Goal: Information Seeking & Learning: Learn about a topic

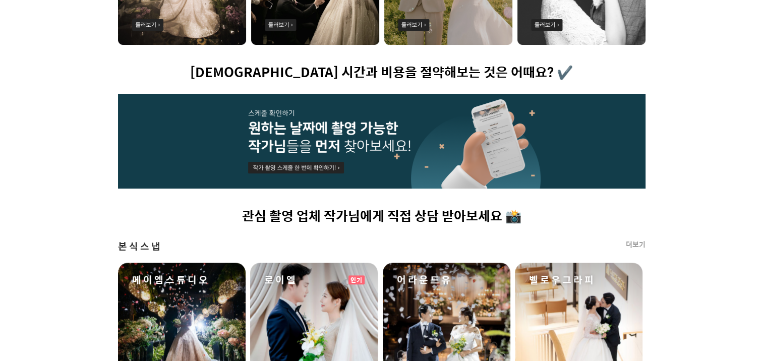
scroll to position [605, 0]
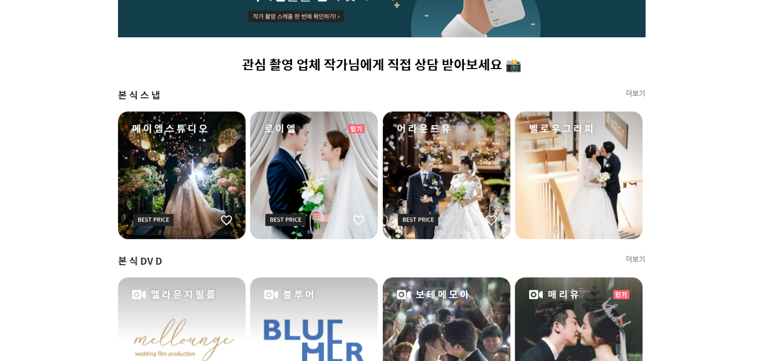
click at [314, 164] on div "로이엘" at bounding box center [314, 175] width 128 height 128
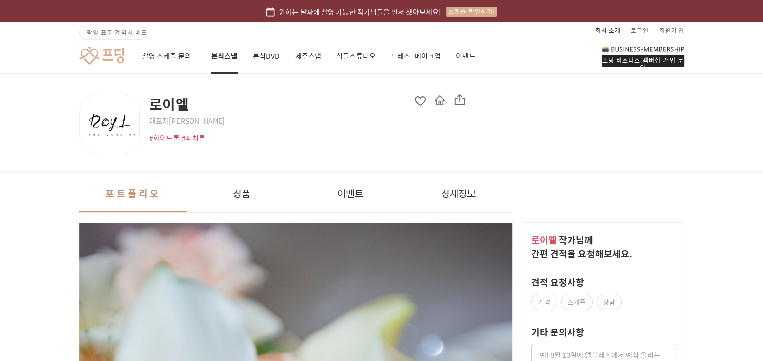
click at [621, 31] on link "회사 소개" at bounding box center [608, 30] width 26 height 16
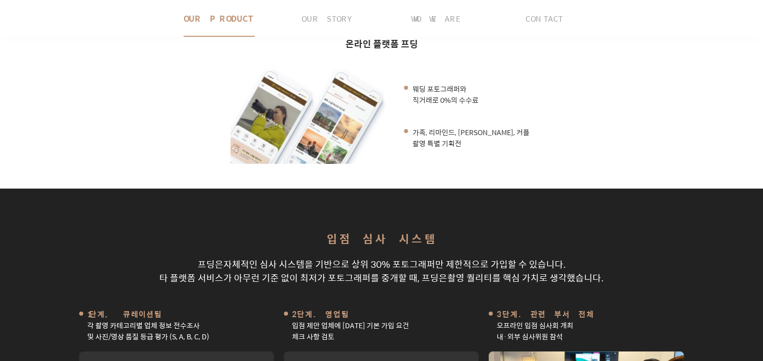
scroll to position [165, 0]
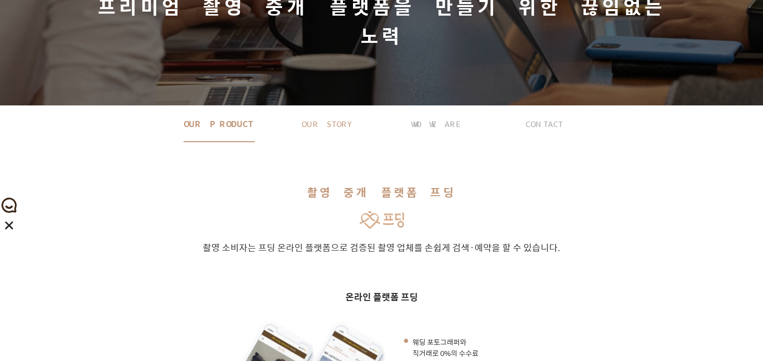
click at [313, 106] on span "OUR STORY" at bounding box center [327, 124] width 51 height 36
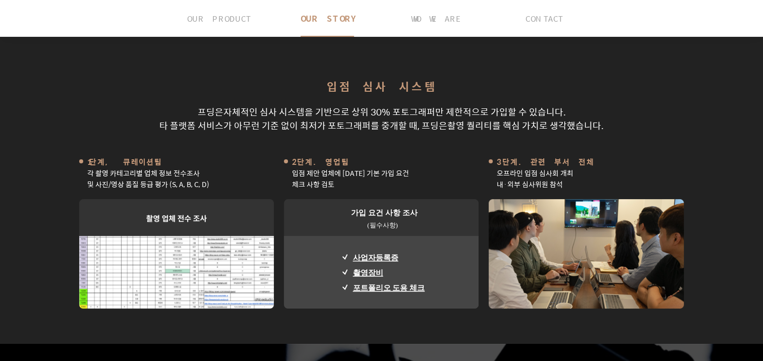
scroll to position [573, 0]
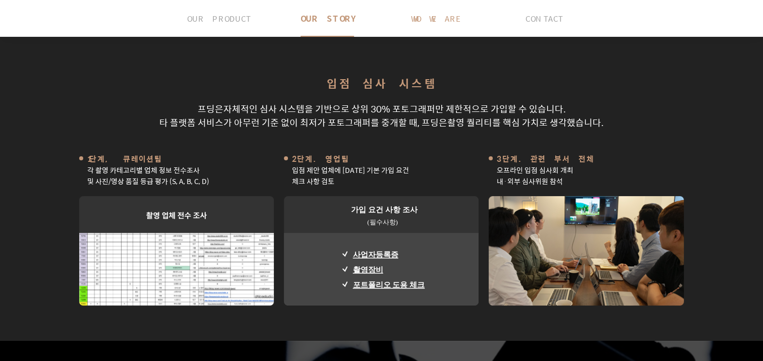
click at [430, 9] on span "WHO WE ARE" at bounding box center [436, 19] width 50 height 36
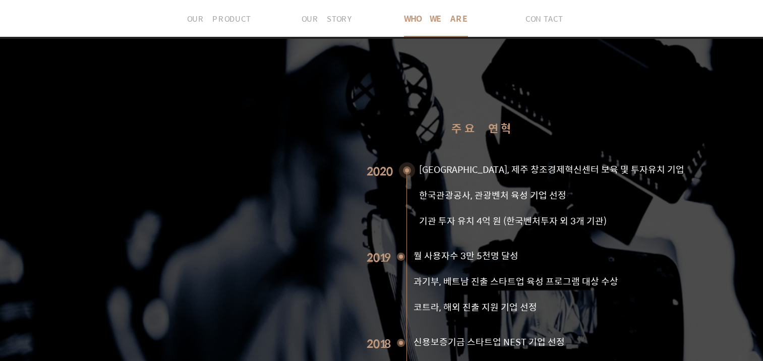
scroll to position [877, 0]
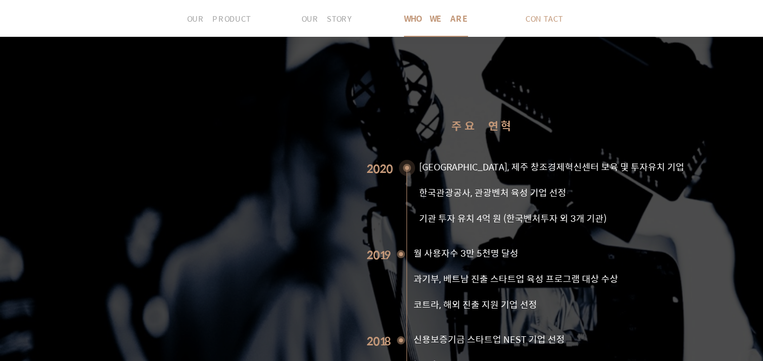
click at [533, 17] on span "CONTACT" at bounding box center [544, 19] width 37 height 36
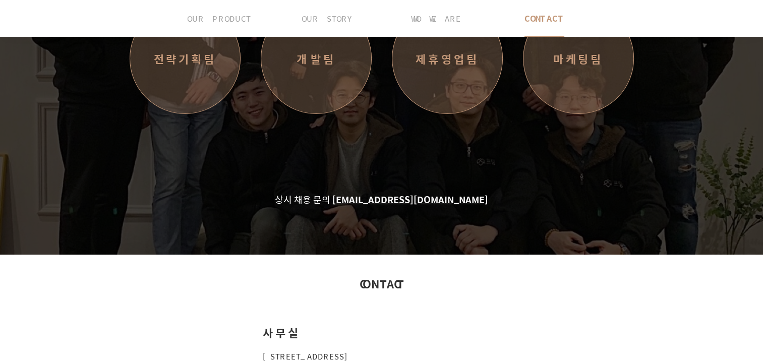
drag, startPoint x: 94, startPoint y: 316, endPoint x: 81, endPoint y: 319, distance: 13.5
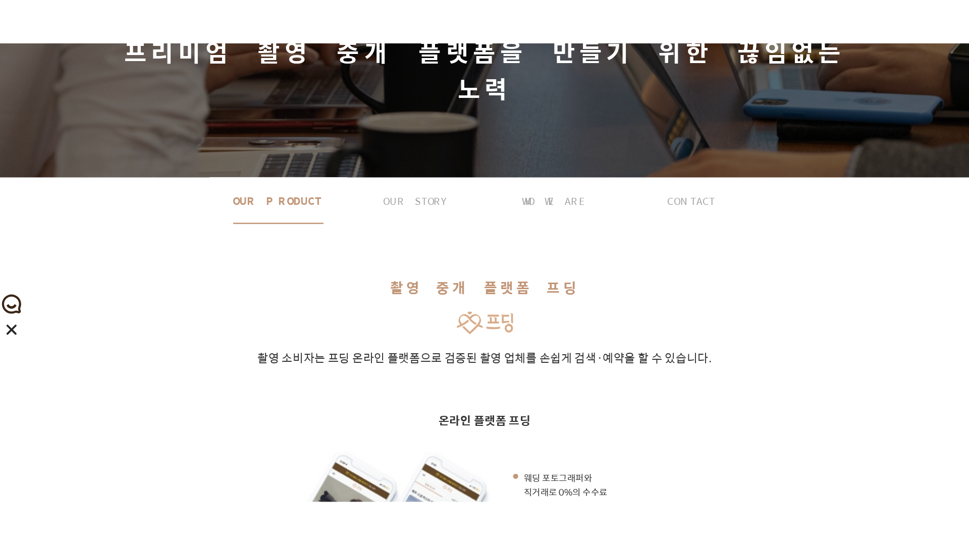
scroll to position [0, 0]
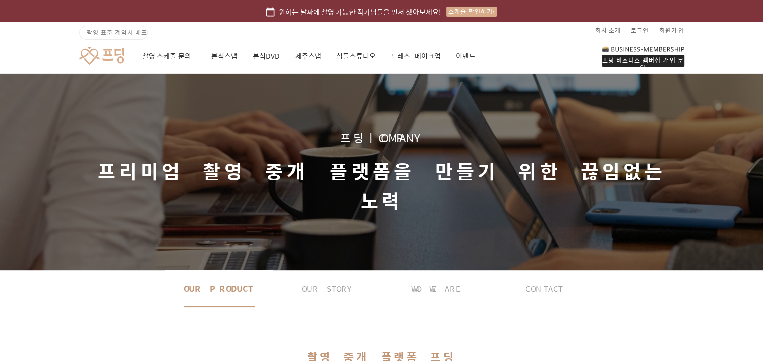
click at [91, 46] on link at bounding box center [101, 55] width 44 height 19
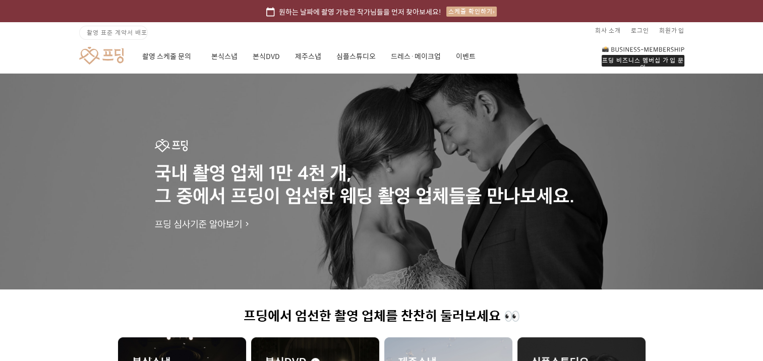
click at [99, 55] on link at bounding box center [101, 55] width 44 height 19
